Goal: Check status: Check status

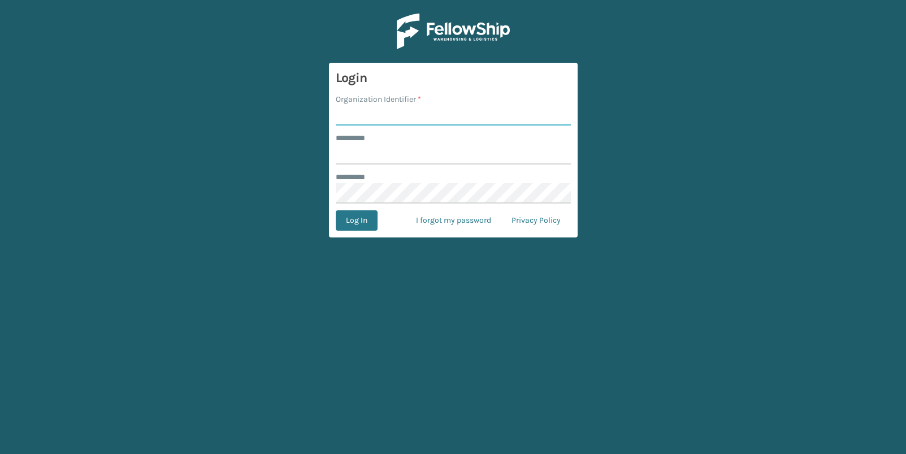
click at [398, 116] on input "Organization Identifier *" at bounding box center [453, 115] width 235 height 20
paste input "JumpSport"
type input "JumpSport"
click at [362, 141] on label "******** *" at bounding box center [357, 138] width 42 height 12
click at [362, 144] on input "******** *" at bounding box center [453, 154] width 235 height 20
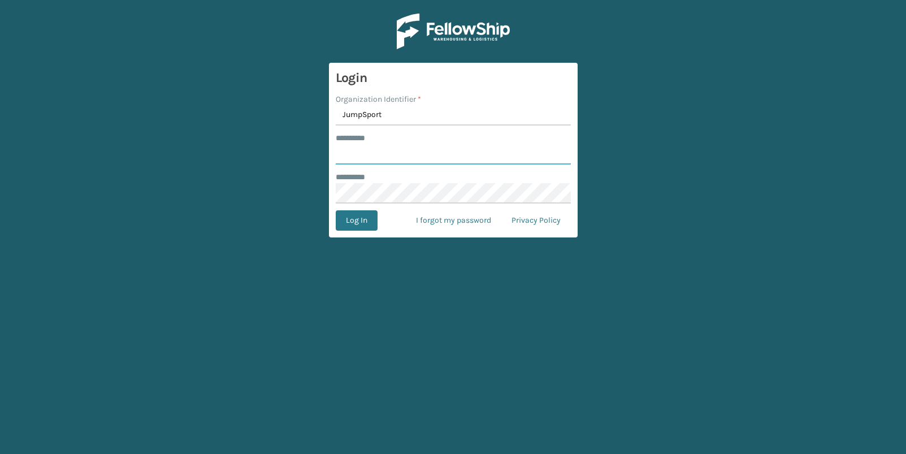
paste input "**********"
type input "**********"
click at [351, 219] on button "Log In" at bounding box center [357, 220] width 42 height 20
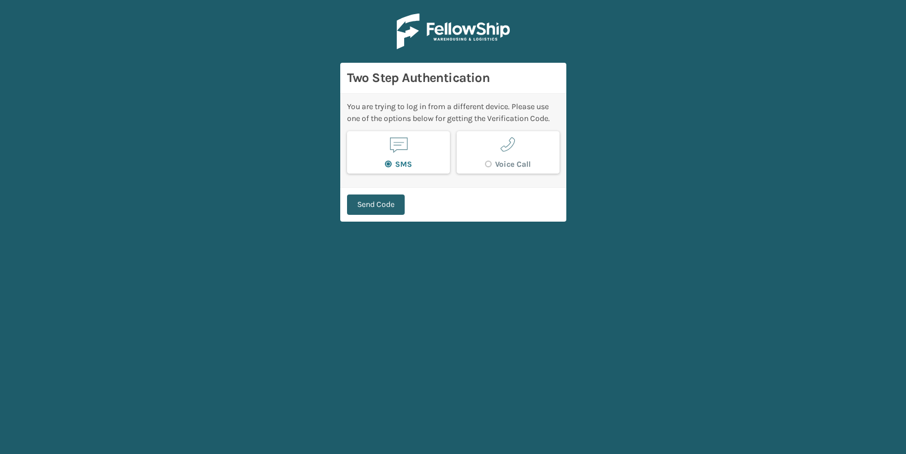
click at [375, 200] on button "Send Code" at bounding box center [376, 204] width 58 height 20
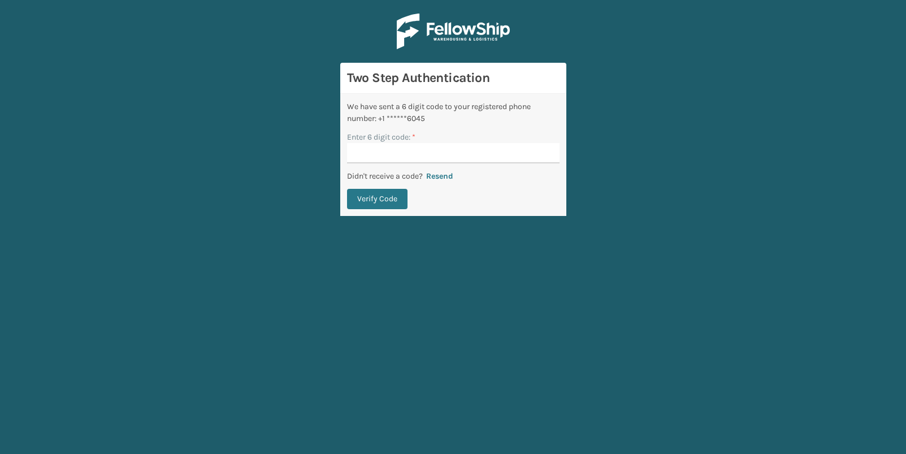
click at [356, 176] on p "Didn't receive a code?" at bounding box center [385, 176] width 76 height 12
click at [361, 202] on button "Verify Code" at bounding box center [377, 199] width 60 height 20
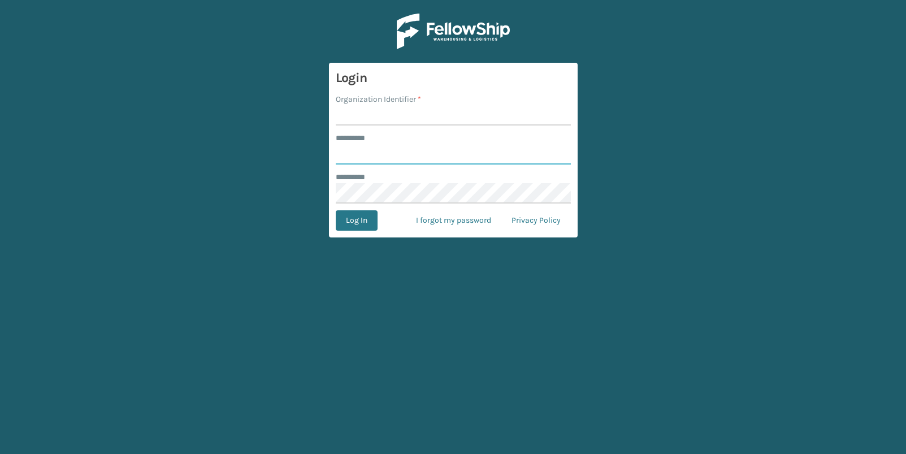
type input "**********"
click at [349, 221] on button "Log In" at bounding box center [357, 220] width 42 height 20
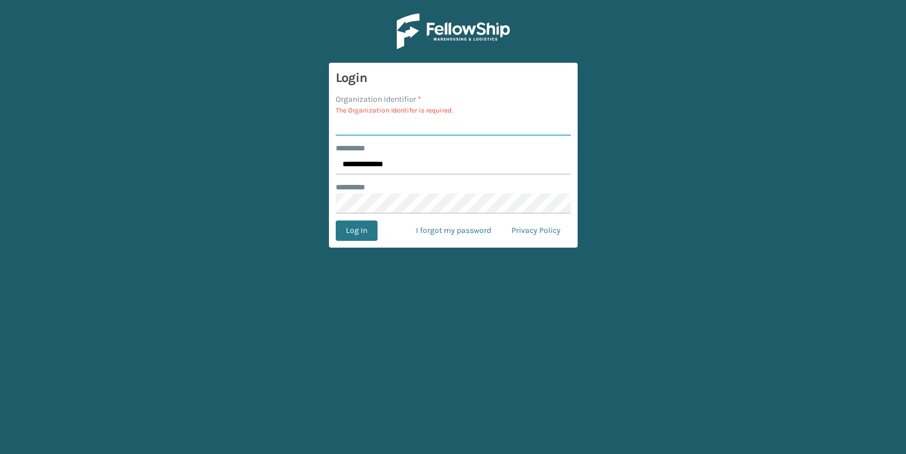
click at [370, 136] on input "Organization Identifier *" at bounding box center [453, 125] width 235 height 20
paste input "JumpSport"
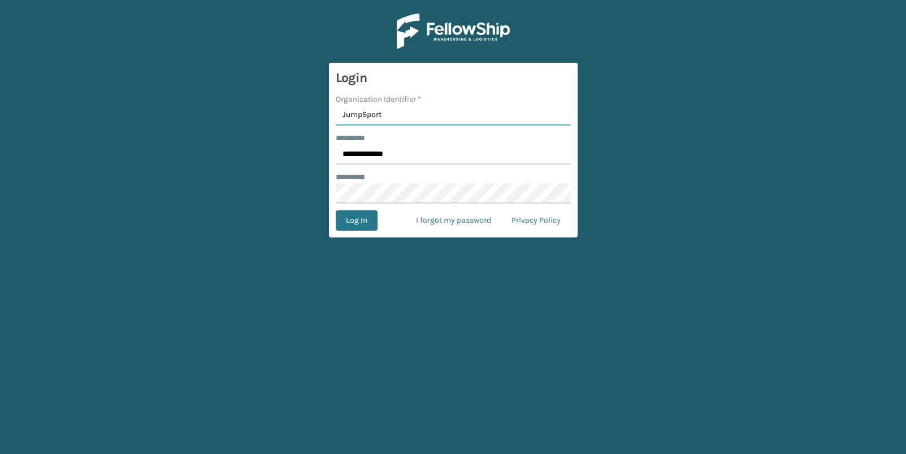
type input "JumpSport"
click at [209, 185] on main "**********" at bounding box center [453, 227] width 906 height 454
click at [351, 220] on button "Log In" at bounding box center [357, 220] width 42 height 20
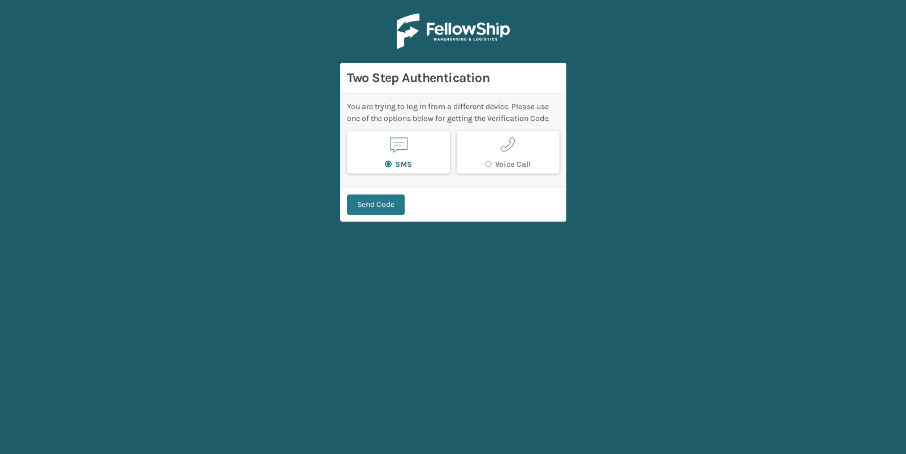
click at [488, 162] on label "Voice Call" at bounding box center [508, 164] width 46 height 10
click at [486, 162] on input "Voice Call" at bounding box center [485, 161] width 1 height 7
radio input "false"
radio input "true"
click at [377, 205] on button "Send Code" at bounding box center [376, 204] width 58 height 20
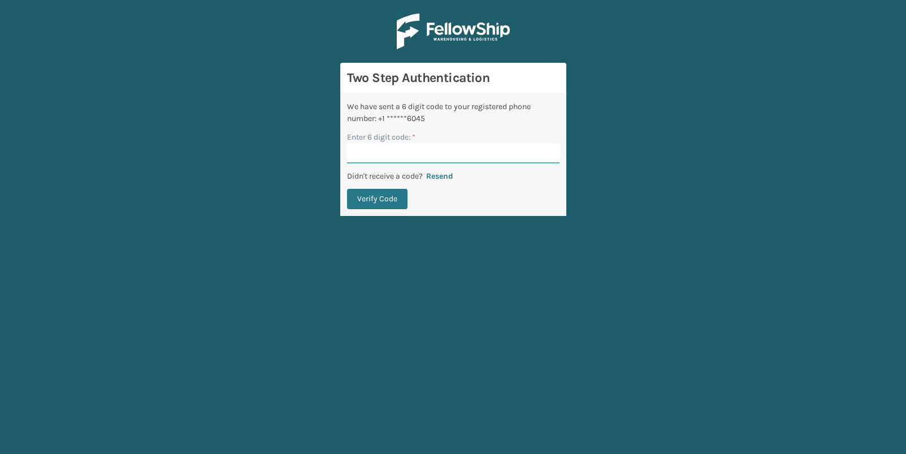
click at [399, 149] on input "Enter 6 digit code: *" at bounding box center [453, 153] width 213 height 20
type input "441931"
click at [378, 202] on button "Verify Code" at bounding box center [377, 199] width 60 height 20
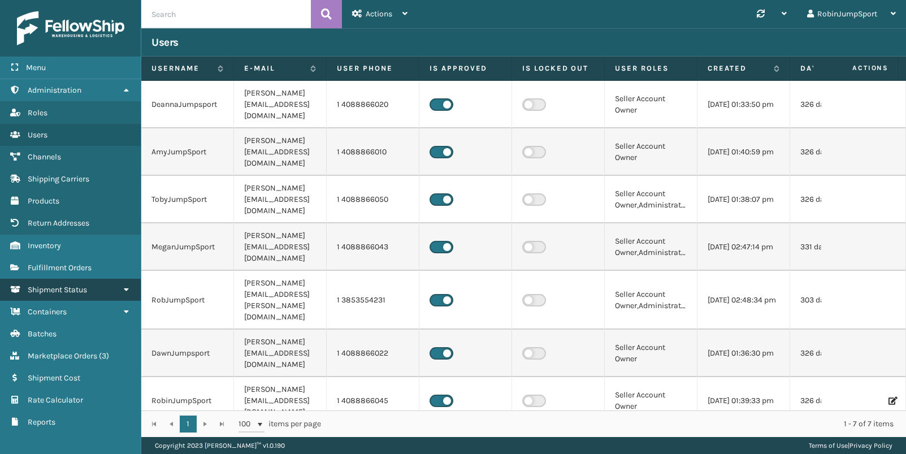
click at [44, 286] on span "Shipment Status" at bounding box center [57, 290] width 59 height 10
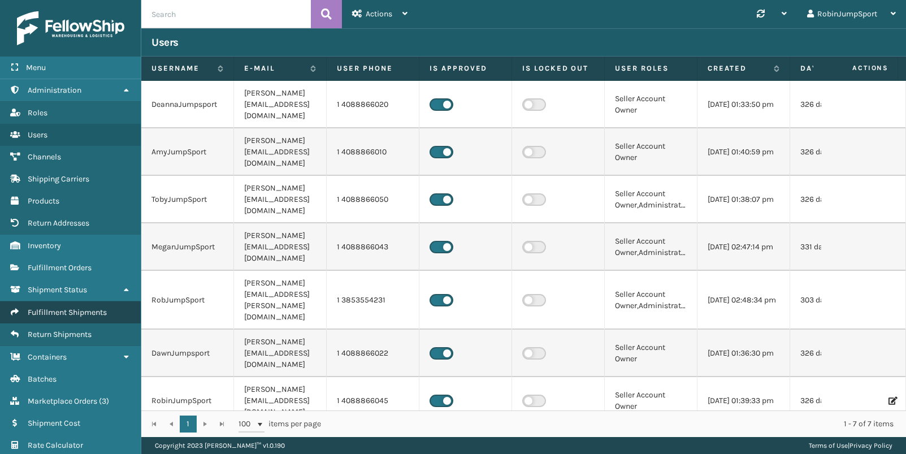
click at [54, 312] on span "Fulfillment Shipments" at bounding box center [67, 313] width 79 height 10
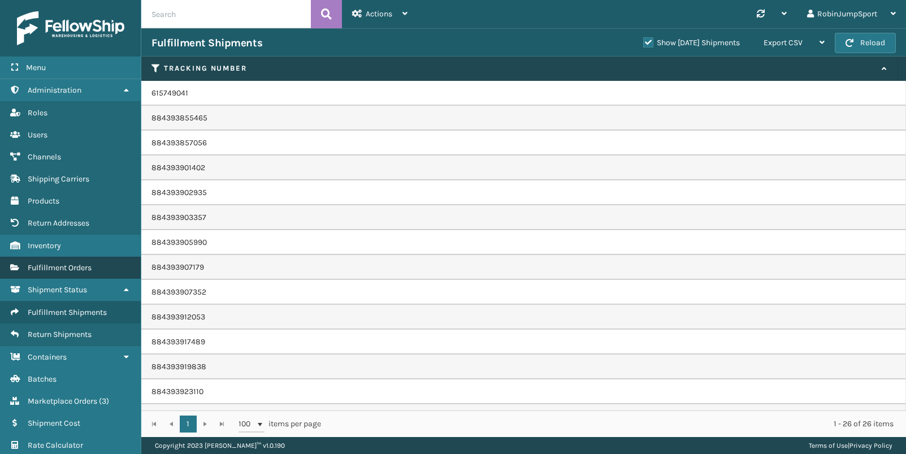
click at [55, 266] on span "Fulfillment Orders" at bounding box center [60, 268] width 64 height 10
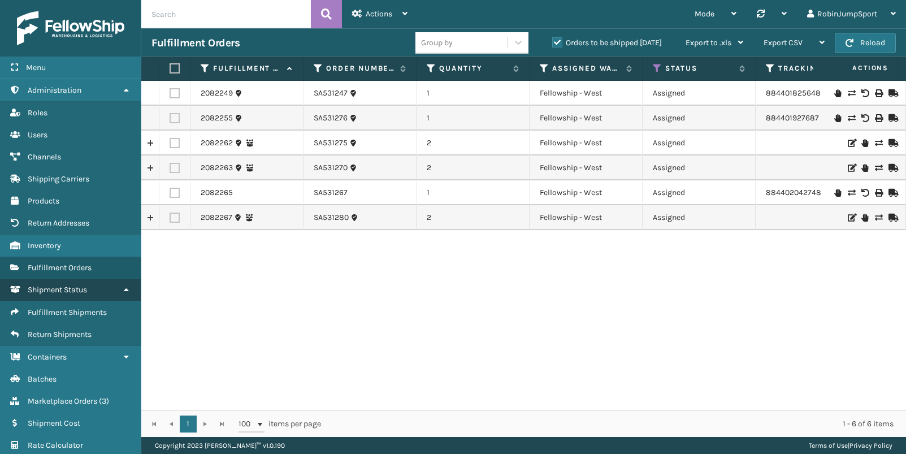
click at [123, 288] on icon at bounding box center [126, 289] width 9 height 8
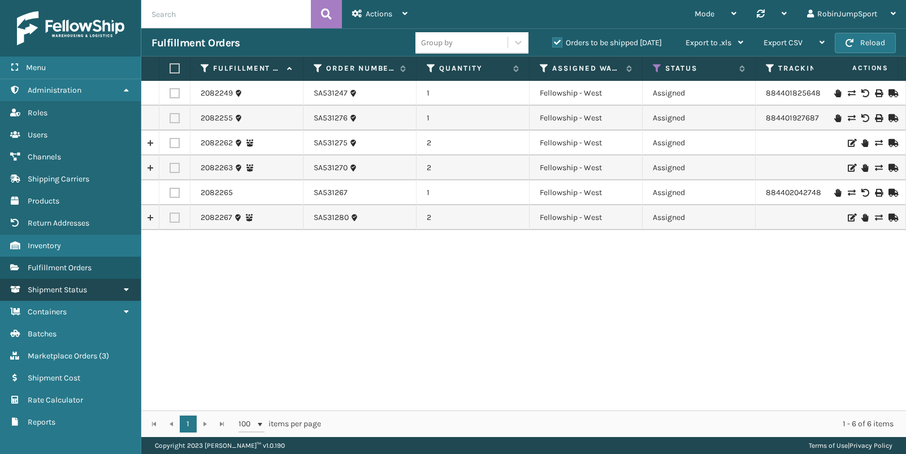
click at [126, 288] on icon at bounding box center [126, 289] width 9 height 8
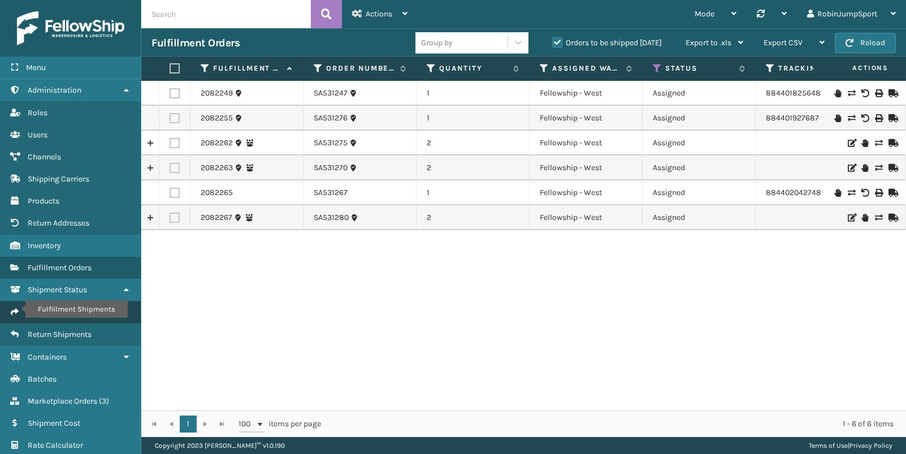
click at [18, 309] on icon "Fulfillment Shipments" at bounding box center [14, 312] width 9 height 8
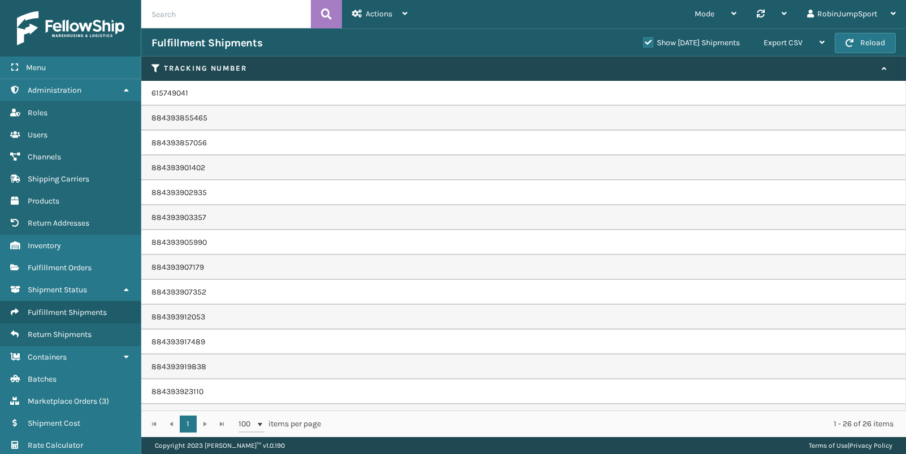
click at [158, 62] on th "Tracking Number" at bounding box center [519, 69] width 757 height 24
click at [155, 66] on icon at bounding box center [156, 68] width 9 height 10
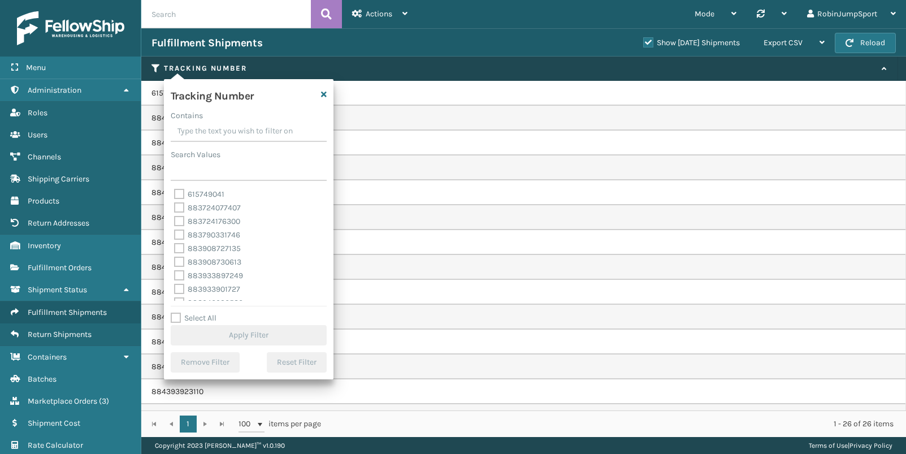
click at [439, 62] on th "Tracking Number" at bounding box center [519, 69] width 757 height 24
